Goal: Transaction & Acquisition: Purchase product/service

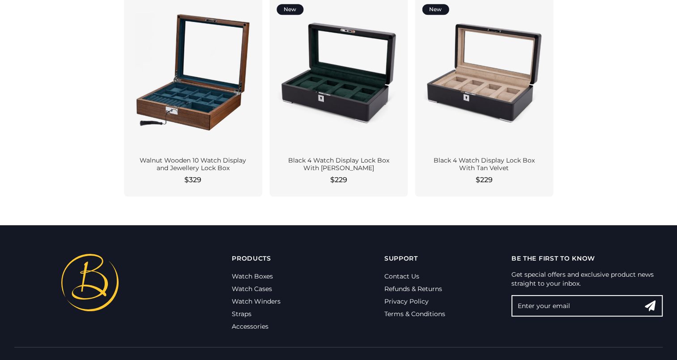
scroll to position [984, 0]
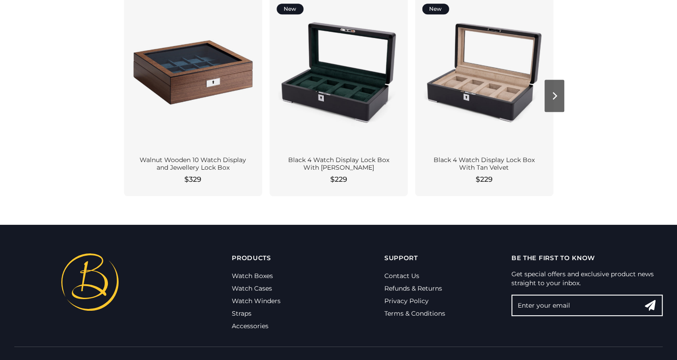
click at [185, 107] on div at bounding box center [193, 72] width 124 height 139
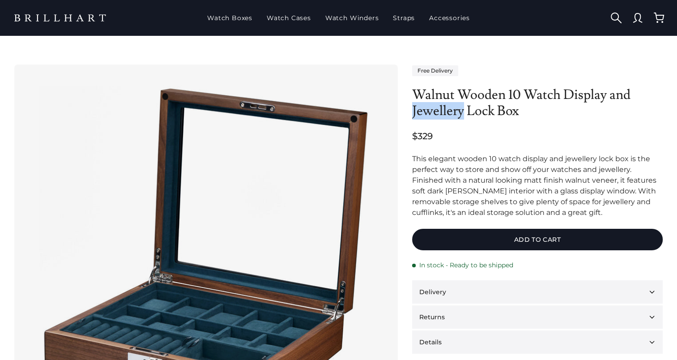
drag, startPoint x: 413, startPoint y: 109, endPoint x: 462, endPoint y: 111, distance: 49.2
click at [462, 111] on h1 "Walnut Wooden 10 Watch Display and Jewellery Lock Box" at bounding box center [537, 103] width 250 height 32
copy h1 "Jewellery"
click at [612, 15] on button "button" at bounding box center [615, 17] width 21 height 21
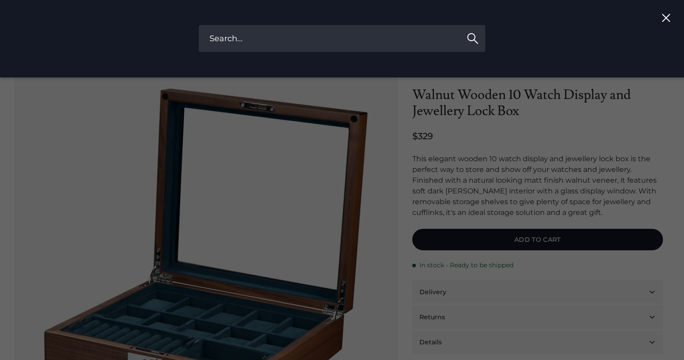
paste input "Jewellery"
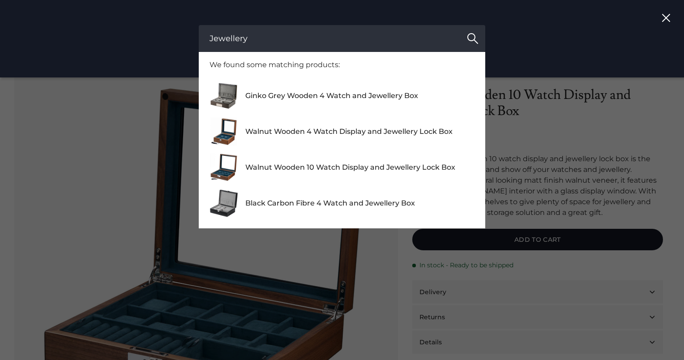
type input "Jewellery"
click at [475, 38] on button "Search" at bounding box center [472, 38] width 25 height 27
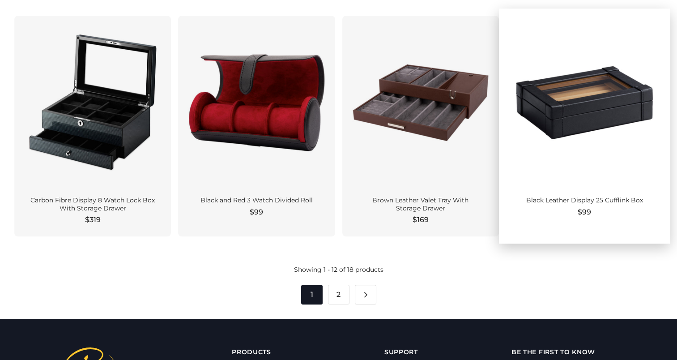
scroll to position [596, 0]
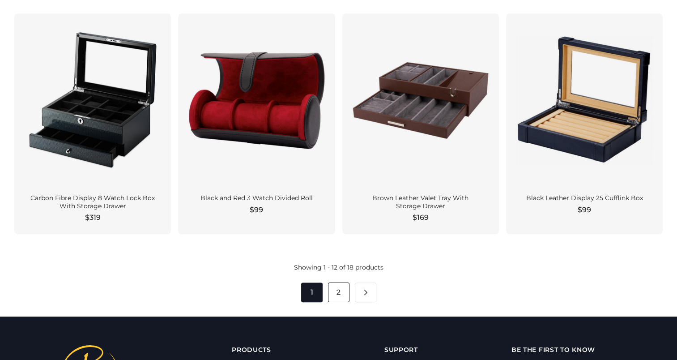
click at [339, 290] on link "2" at bounding box center [338, 292] width 21 height 20
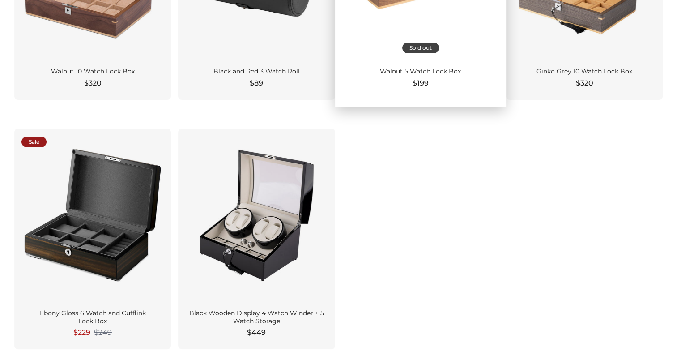
scroll to position [208, 0]
